Goal: Transaction & Acquisition: Book appointment/travel/reservation

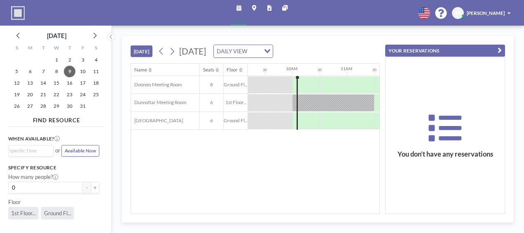
scroll to position [0, 509]
click at [175, 52] on icon at bounding box center [172, 51] width 7 height 10
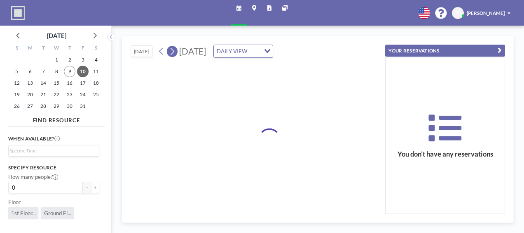
click at [175, 52] on icon at bounding box center [172, 51] width 7 height 10
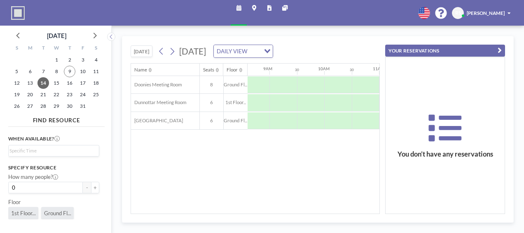
scroll to position [0, 480]
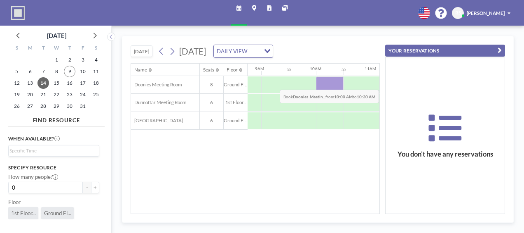
click at [324, 82] on div at bounding box center [330, 84] width 28 height 17
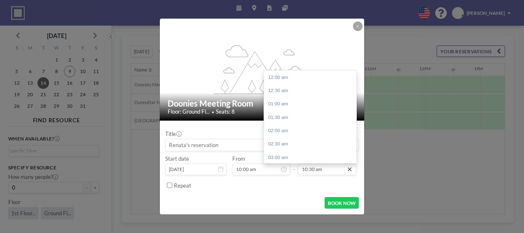
scroll to position [280, 0]
click at [280, 116] on div "12:00 pm" at bounding box center [312, 116] width 96 height 13
type input "12:00 pm"
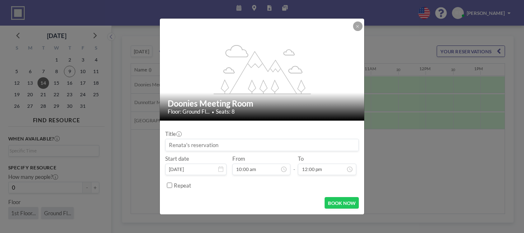
scroll to position [266, 0]
click at [341, 203] on button "BOOK NOW" at bounding box center [342, 203] width 34 height 12
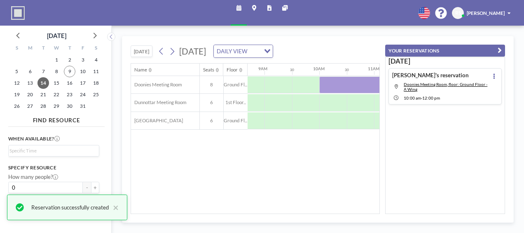
scroll to position [0, 447]
